Goal: Task Accomplishment & Management: Use online tool/utility

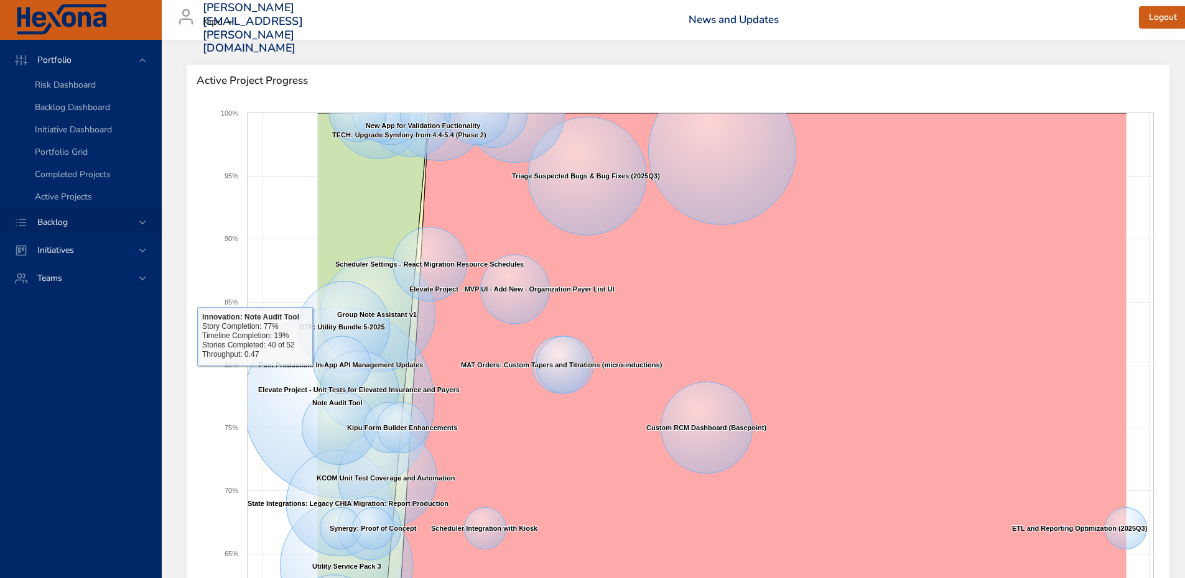
click at [138, 223] on icon at bounding box center [142, 222] width 12 height 12
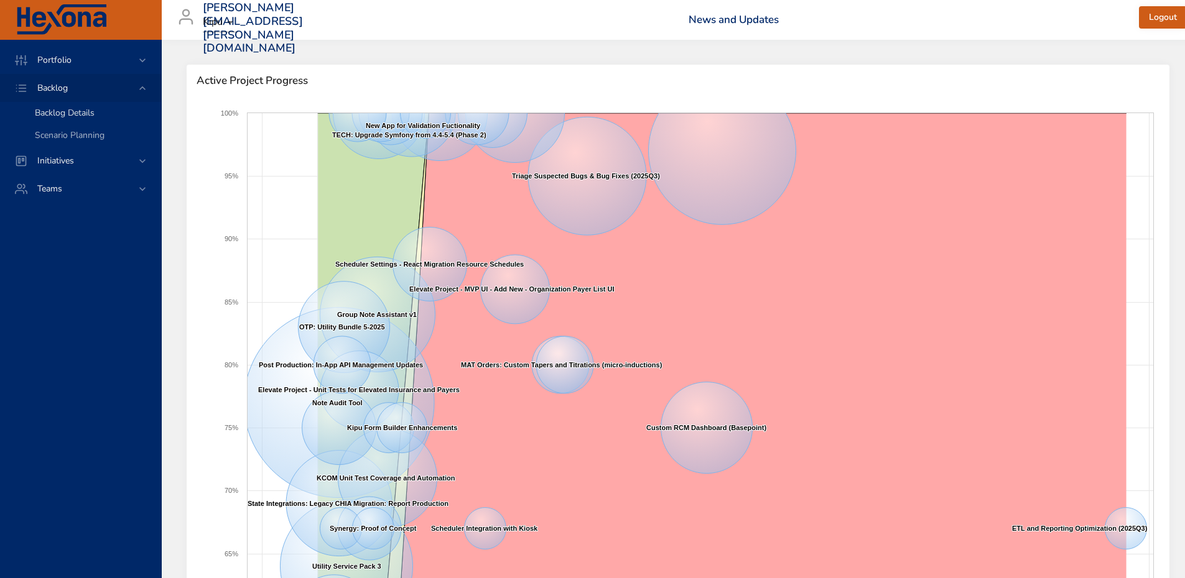
click at [94, 113] on span "Backlog Details" at bounding box center [65, 113] width 60 height 12
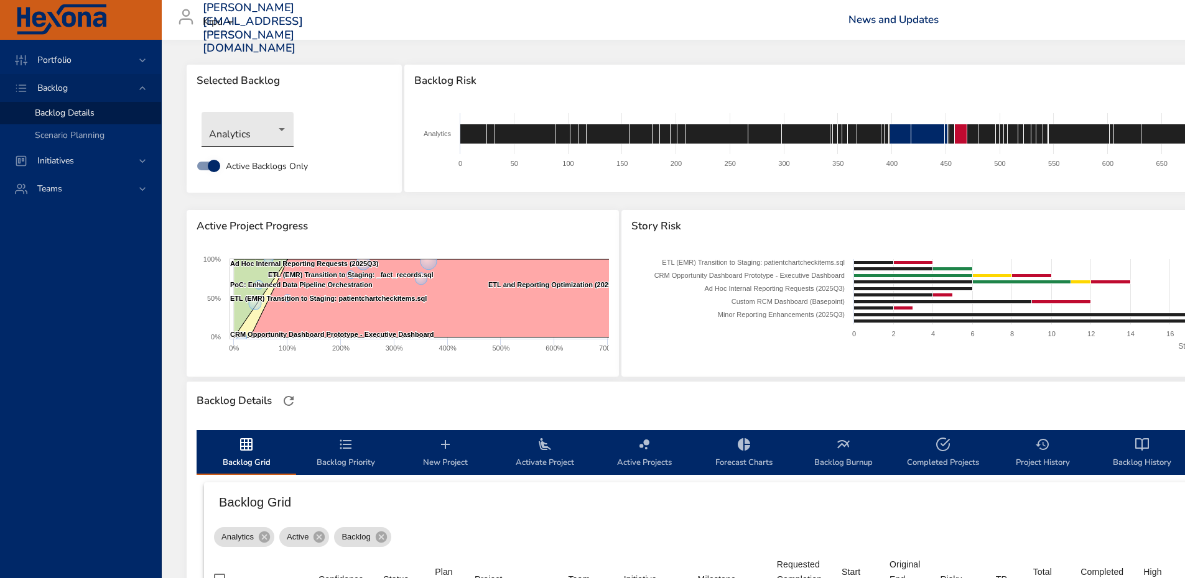
click at [241, 135] on body "Portfolio Backlog Backlog Details Scenario Planning Initiatives Teams [PERSON_N…" at bounding box center [592, 289] width 1185 height 578
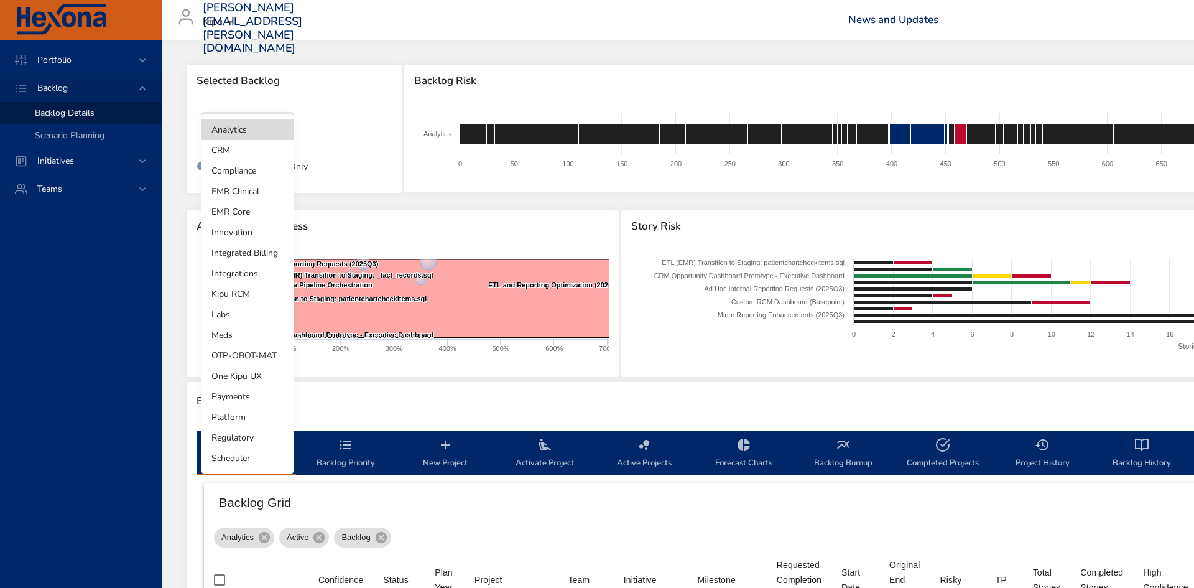
click at [251, 363] on li "OTP-OBOT-MAT" at bounding box center [247, 355] width 92 height 21
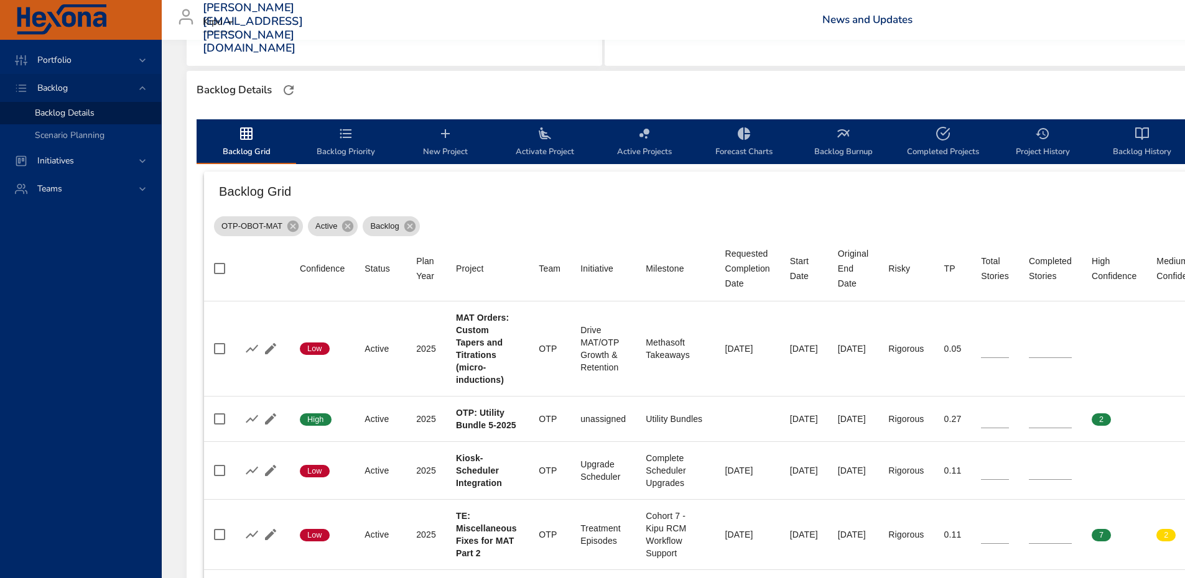
scroll to position [497, 0]
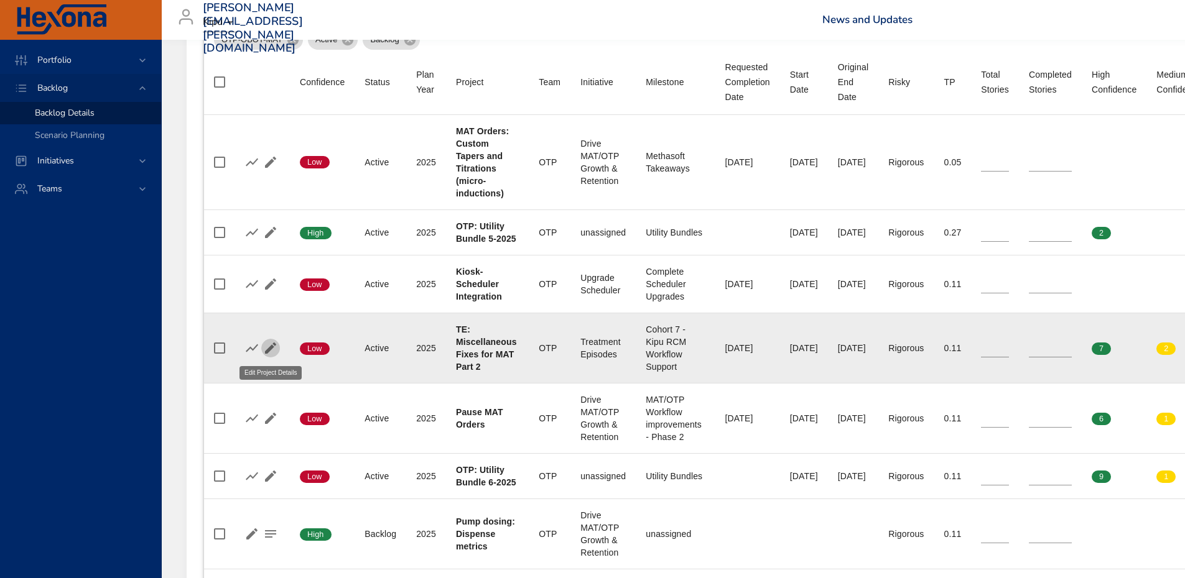
click at [270, 348] on icon "button" at bounding box center [270, 348] width 11 height 11
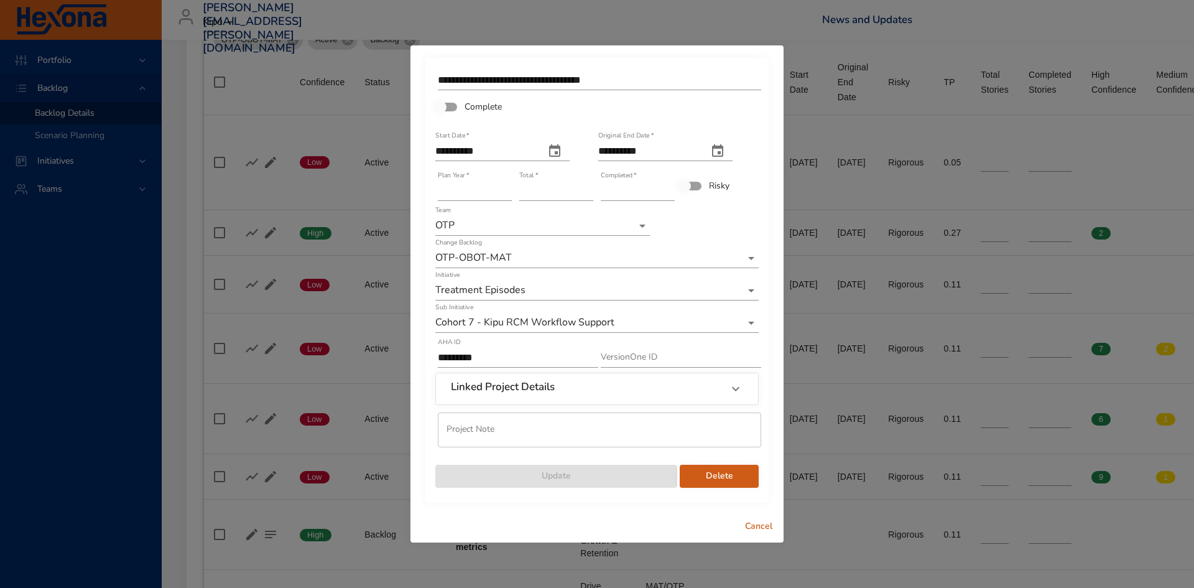
type input "*"
click at [668, 190] on input "*" at bounding box center [638, 191] width 74 height 20
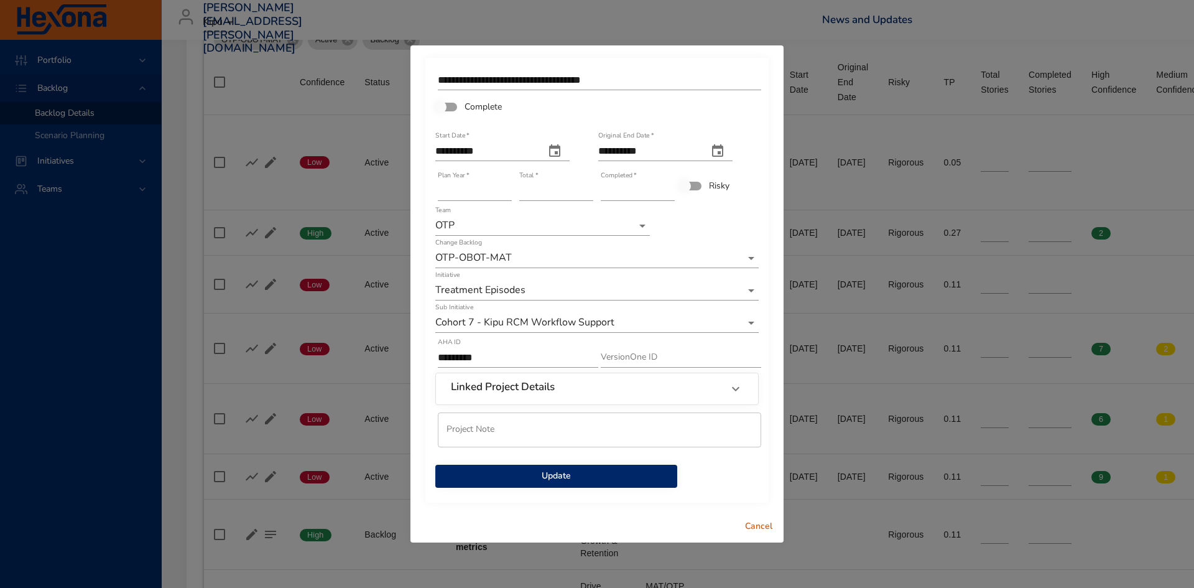
click at [555, 482] on span "Update" at bounding box center [556, 476] width 222 height 16
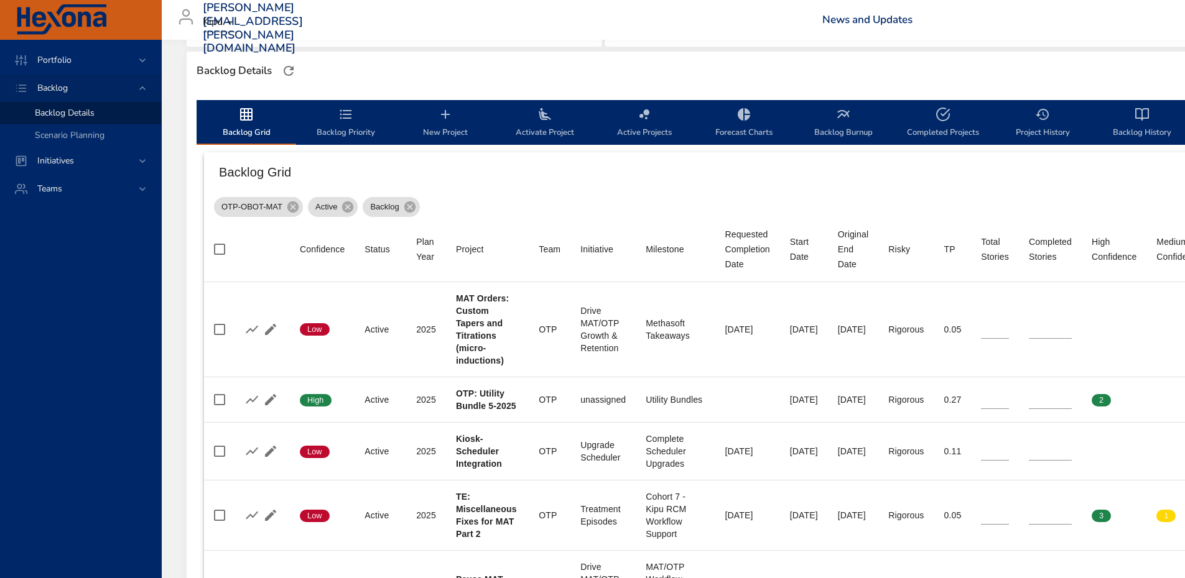
scroll to position [311, 0]
